Goal: Use online tool/utility: Use online tool/utility

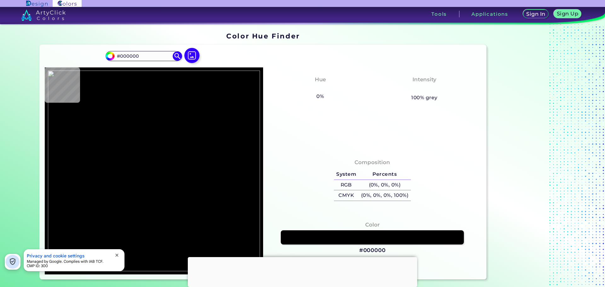
type input "#181819"
type input "#191919"
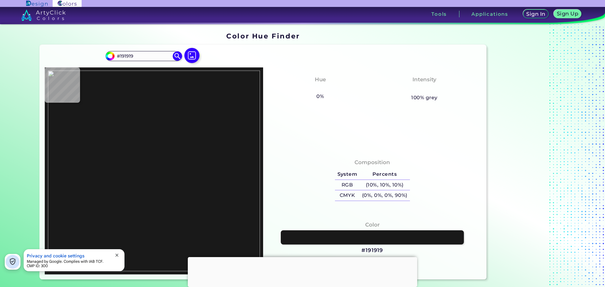
type input "#3f3fff"
type input "#3F3FFF"
type input "#191919"
type input "#010177"
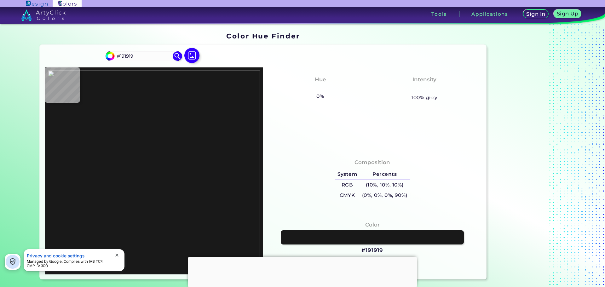
type input "#010177"
type input "#000000"
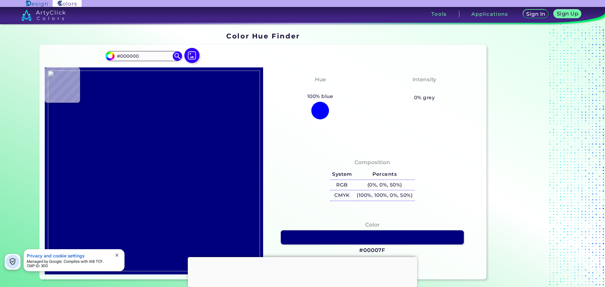
type input "#00007f"
type input "#00007F"
type input "#7a7af4"
type input "#7A7AF4"
type input "#3434b1"
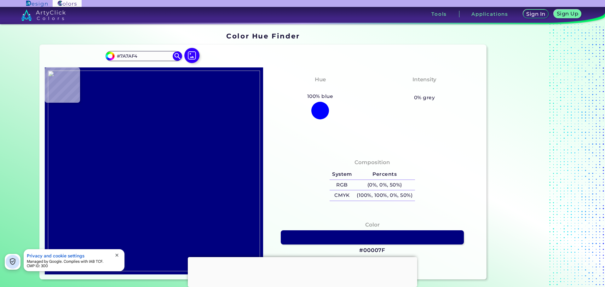
type input "#3434B1"
type input "#7a7af4"
type input "#7A7AF4"
type input "#5656a3"
type input "#5656A3"
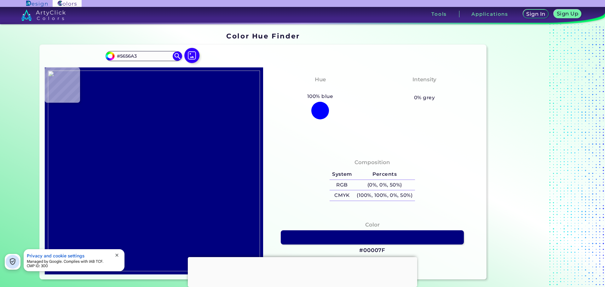
type input "#191919"
type input "#00007f"
type input "#00007F"
type input "#191919"
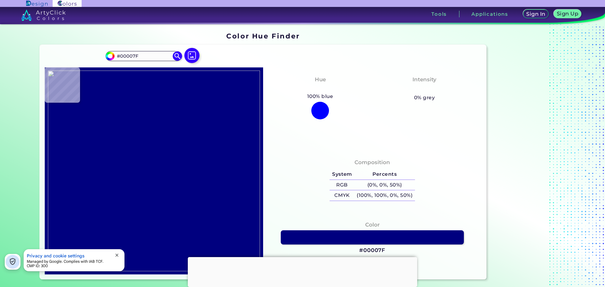
type input "#191919"
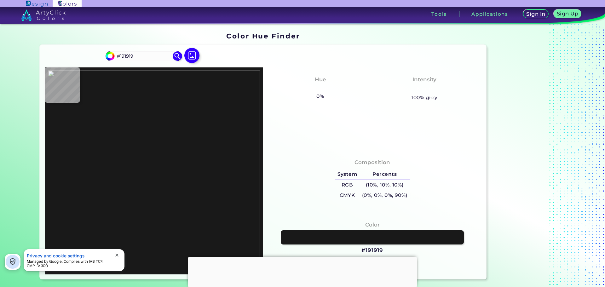
type input "#7a7af4"
type input "#7A7AF4"
type input "#00007f"
type input "#00007F"
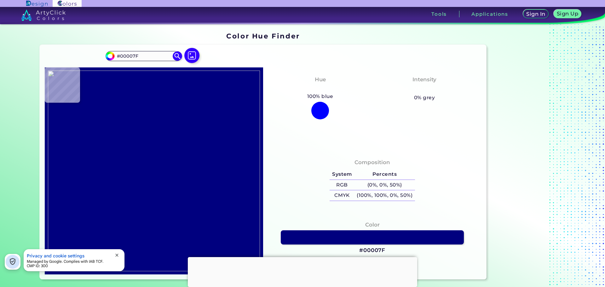
type input "#7a7af4"
type input "#7A7AF4"
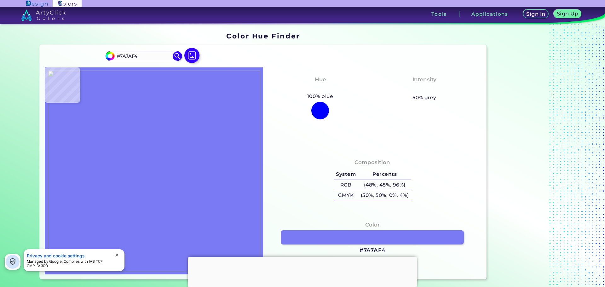
click at [163, 177] on img at bounding box center [154, 171] width 212 height 201
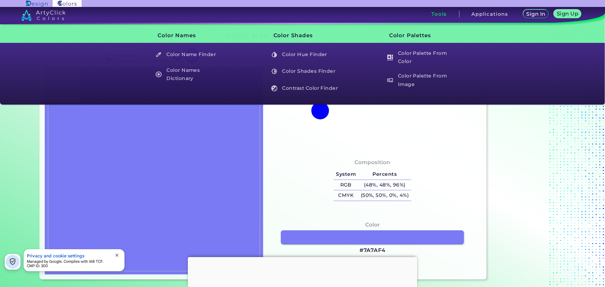
click at [139, 196] on img at bounding box center [154, 171] width 212 height 201
type input "#000000"
type input "#3f3fff"
type input "#3F3FFF"
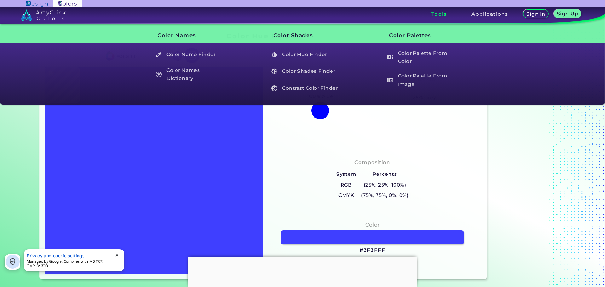
type input "#191919"
type input "#3f3fff"
type input "#3F3FFF"
type input "#7a7af4"
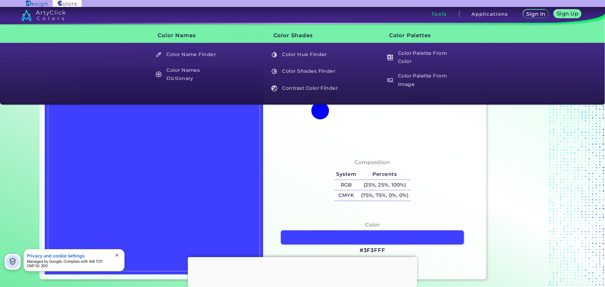
type input "#7A7AF4"
type input "#191919"
type input "#7a7af4"
type input "#7A7AF4"
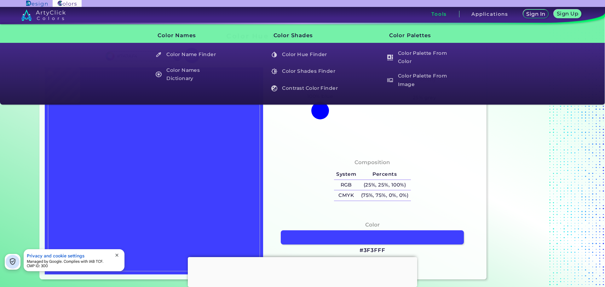
type input "#3f3ffe"
type input "#3F3FFE"
type input "#000000"
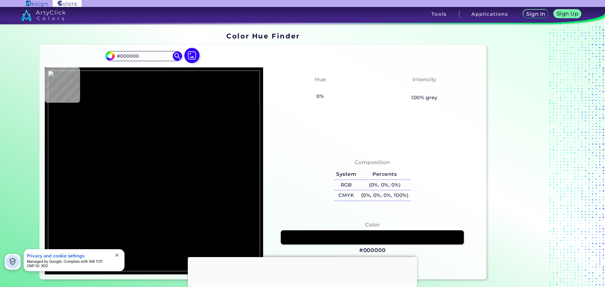
type input "#191919"
type input "#3f3fff"
type input "#3F3FFF"
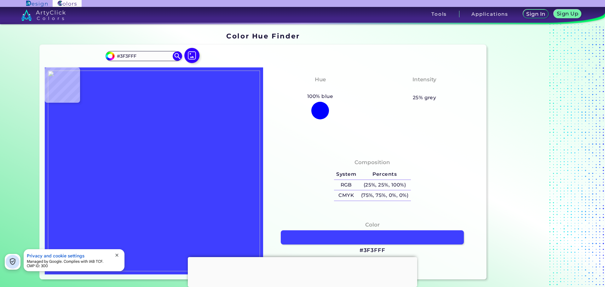
type input "#7a7af4"
type input "#7A7AF4"
type input "#191919"
type input "#3f3fff"
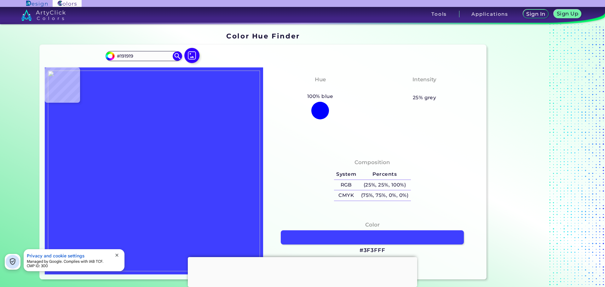
type input "#3F3FFF"
type input "#191919"
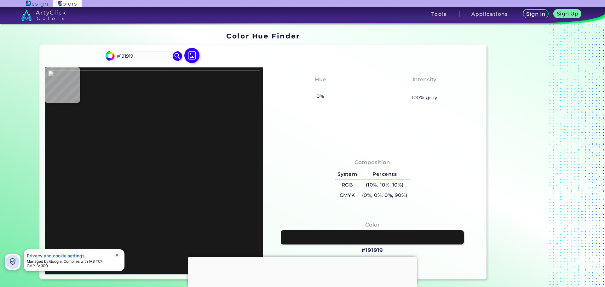
type input "#7a7af4"
type input "#7A7AF4"
type input "#000000"
type input "#f8c59d"
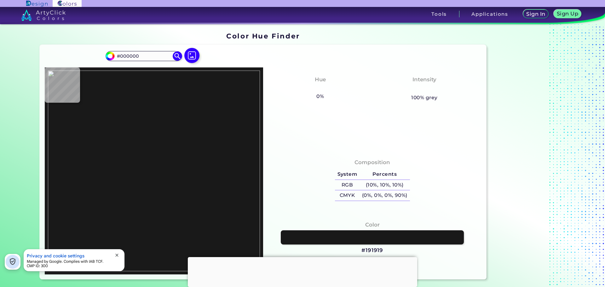
type input "#F8C59D"
type input "#fecba2"
type input "#FECBA2"
type input "#ffcba2"
type input "#FFCBA2"
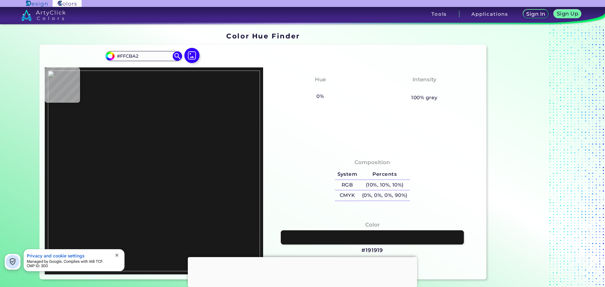
type input "#dfb19d"
type input "#DFB19D"
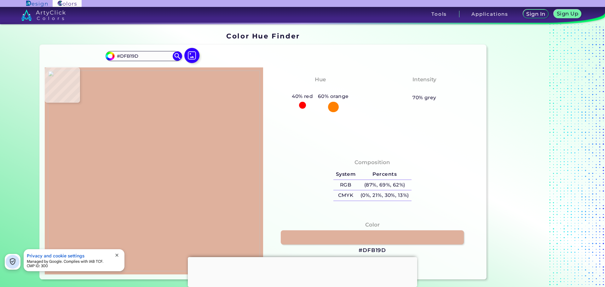
type input "#8a6e91"
type input "#8A6E91"
type input "#00007f"
type input "#00007F"
type input "#bc9678"
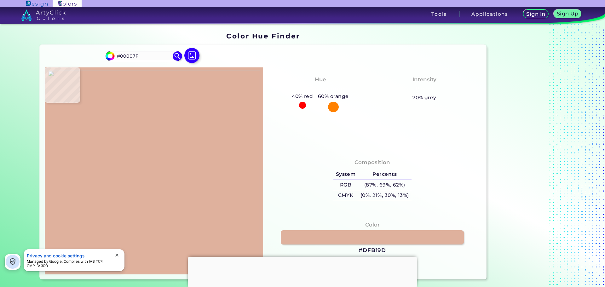
type input "#BC9678"
type input "#261e7d"
type input "#261E7D"
type input "#997a79"
type input "#997A79"
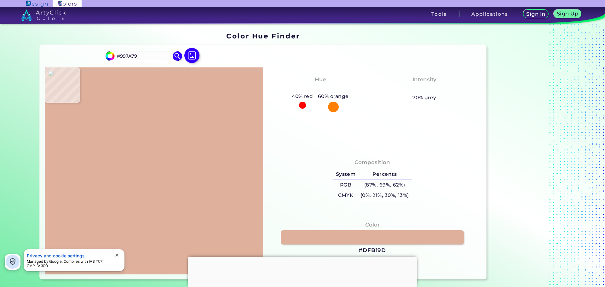
type input "#b08d78"
type input "#B08D78"
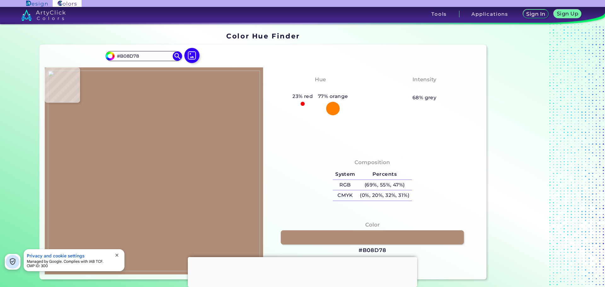
type input "#bc9678"
type input "#BC9678"
type input "#030386"
type input "#3f3fff"
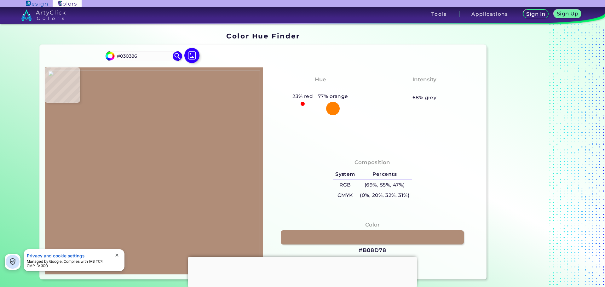
type input "#3F3FFF"
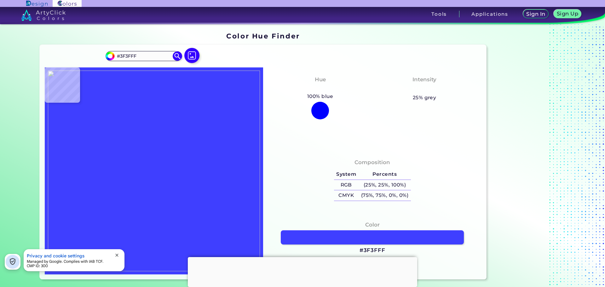
click at [160, 146] on img at bounding box center [154, 171] width 212 height 201
